Goal: Obtain resource: Download file/media

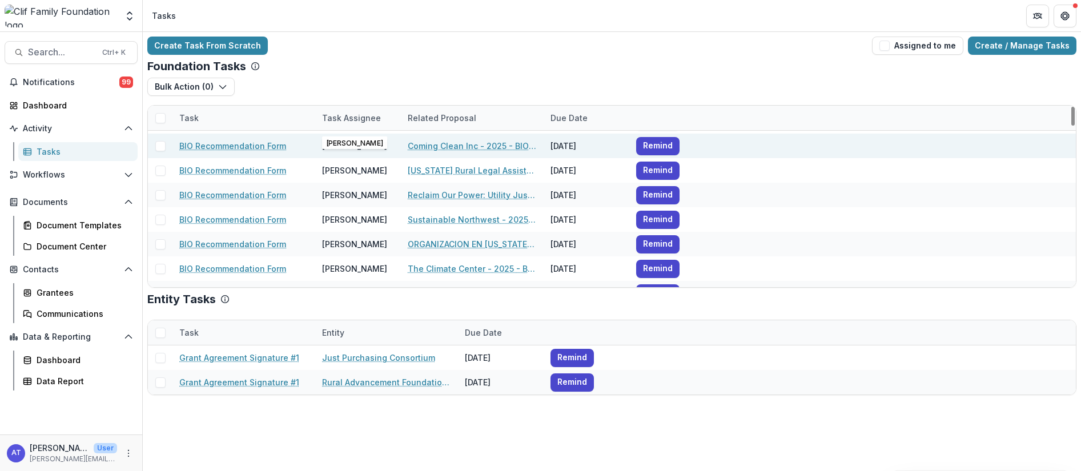
scroll to position [343, 0]
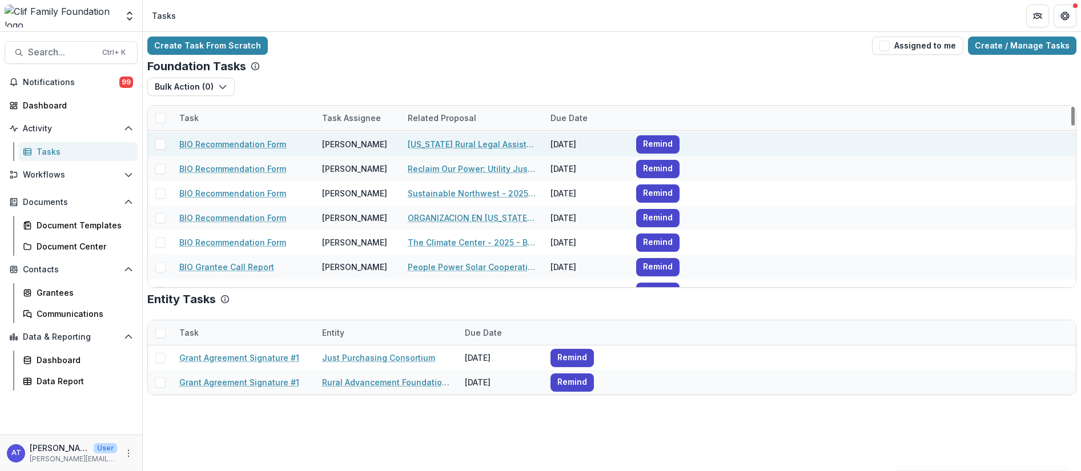
click at [420, 144] on link "[US_STATE] Rural Legal Assistance Foundation - 2025 - BIO Grant Application" at bounding box center [472, 144] width 129 height 12
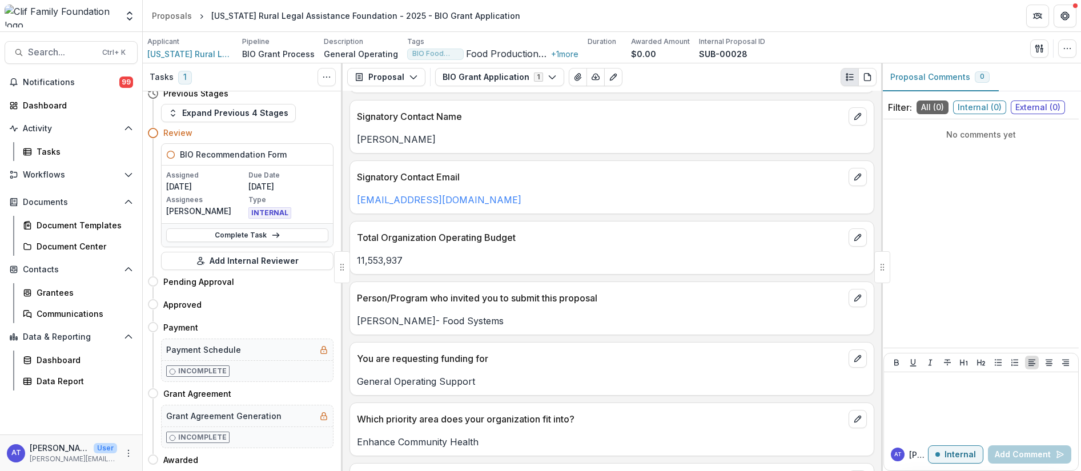
scroll to position [857, 0]
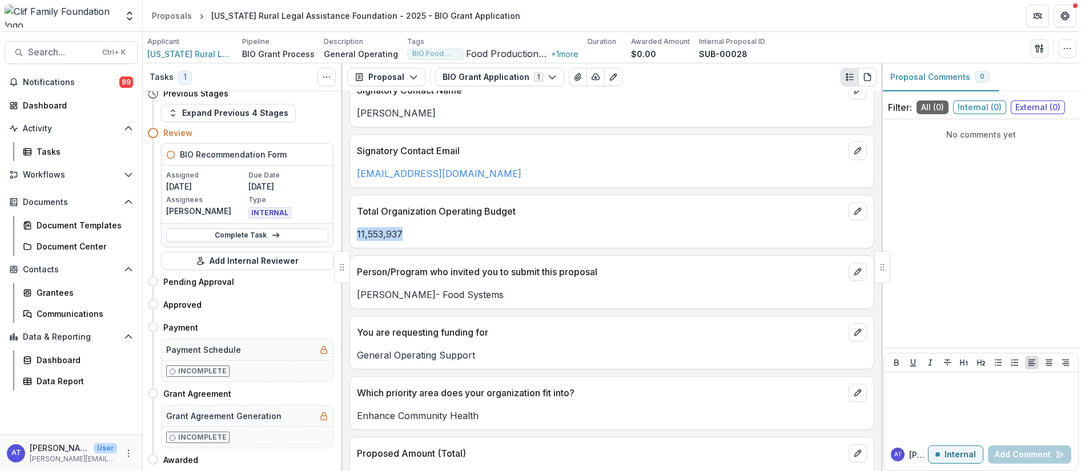
drag, startPoint x: 421, startPoint y: 234, endPoint x: 356, endPoint y: 229, distance: 64.7
click at [356, 229] on div "11,553,937" at bounding box center [612, 234] width 524 height 14
copy p "11,553,937"
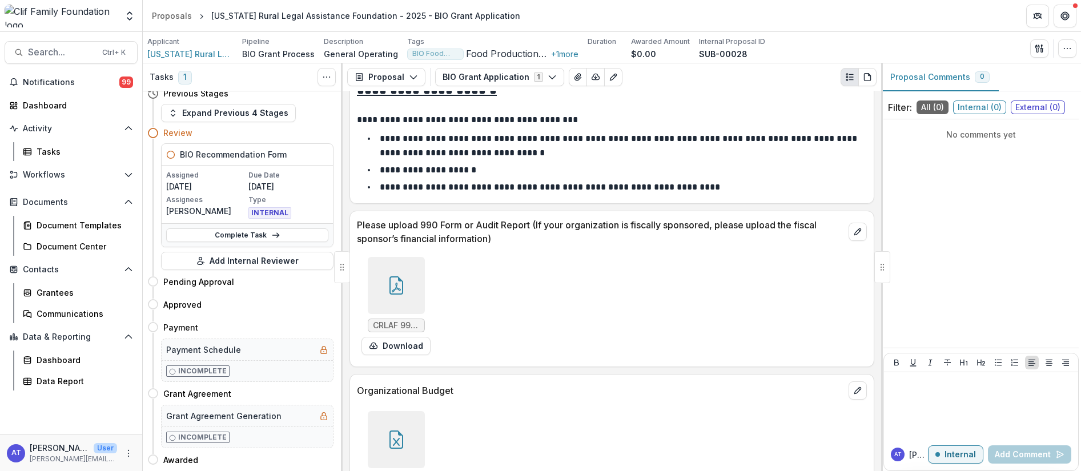
scroll to position [2142, 0]
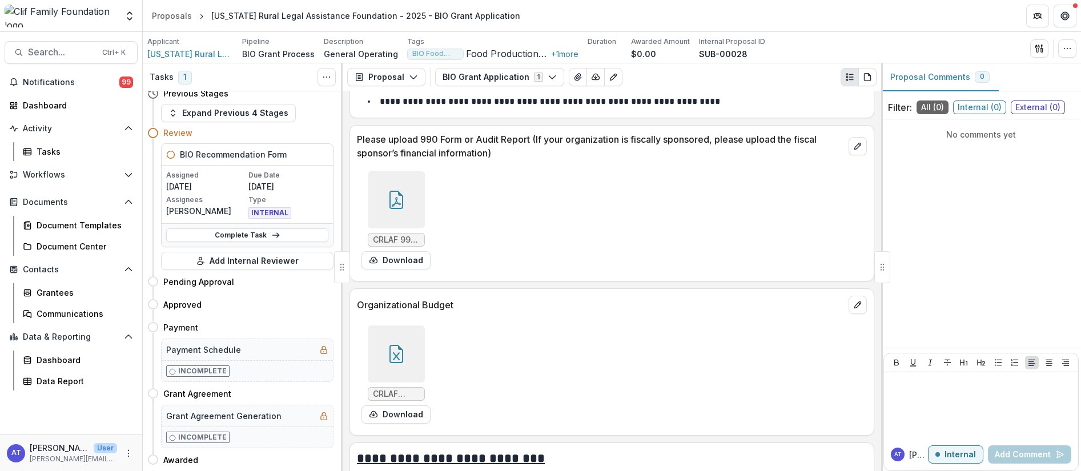
click at [387, 211] on div at bounding box center [396, 199] width 57 height 57
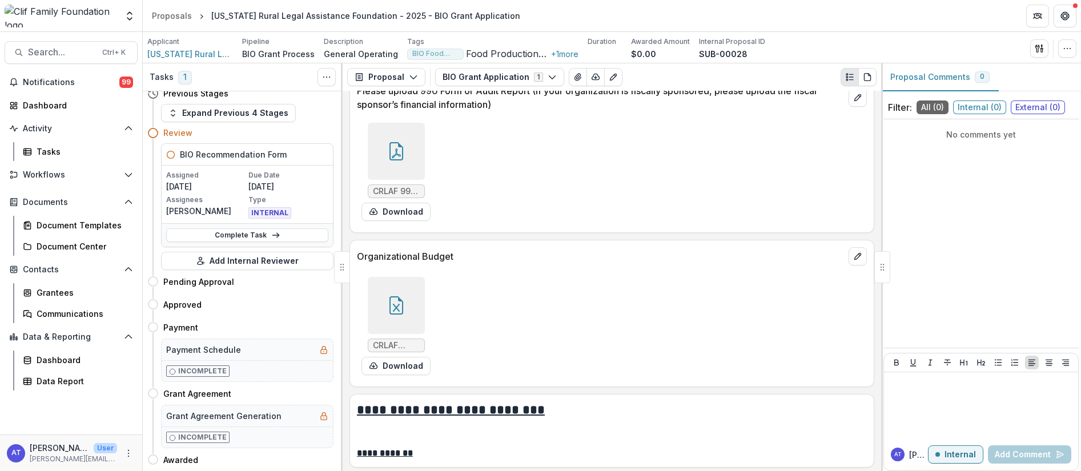
scroll to position [2227, 0]
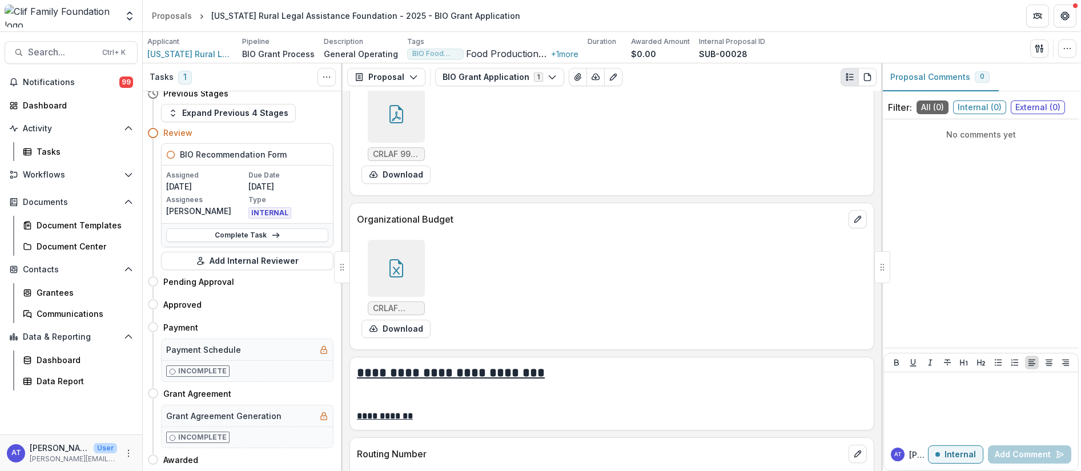
click at [396, 278] on div at bounding box center [396, 268] width 57 height 57
click at [9, 471] on icon "Close" at bounding box center [4, 479] width 9 height 9
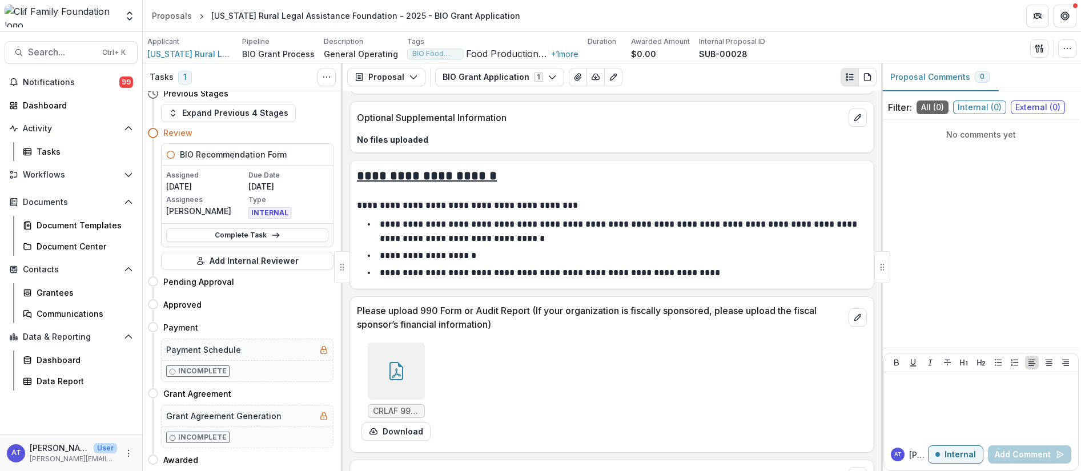
scroll to position [2142, 0]
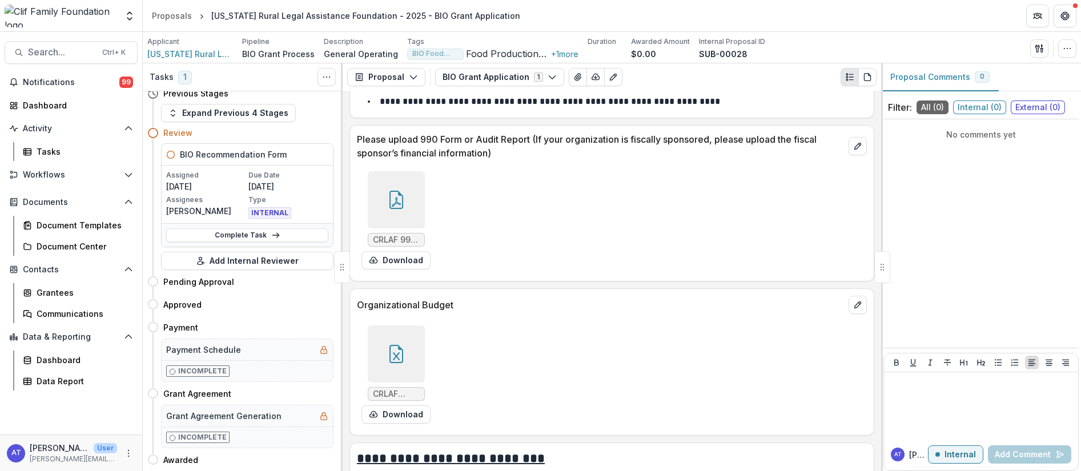
click at [393, 206] on icon at bounding box center [396, 202] width 9 height 10
click at [9, 471] on icon "Close" at bounding box center [4, 479] width 9 height 9
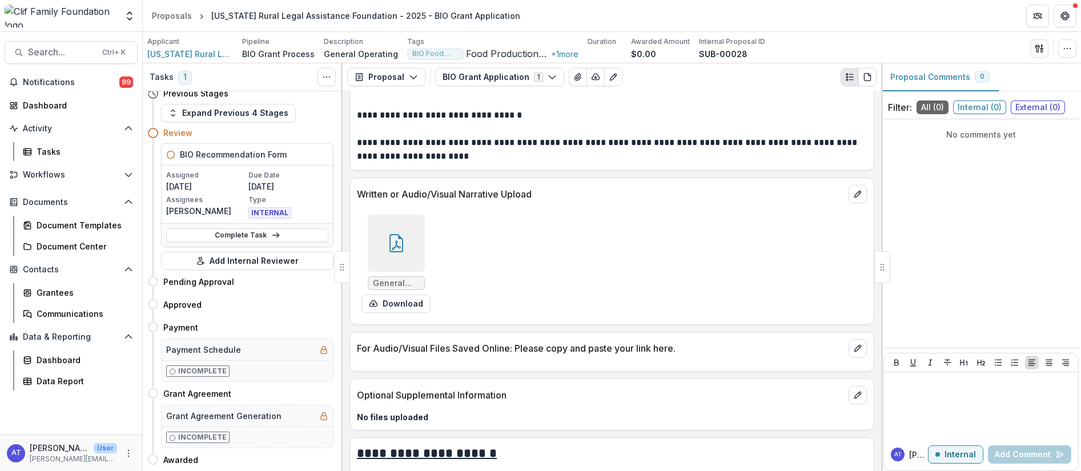
scroll to position [1542, 0]
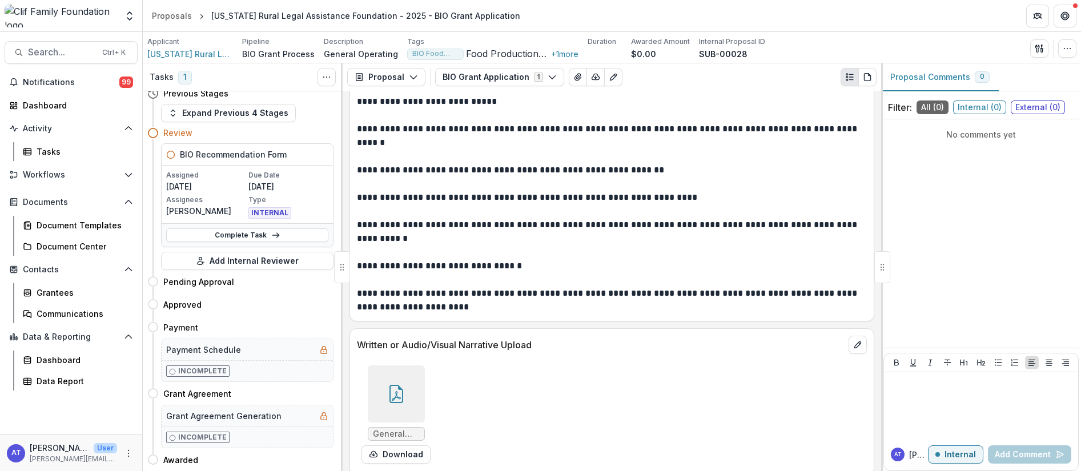
click at [393, 396] on icon at bounding box center [396, 394] width 18 height 18
